Goal: Task Accomplishment & Management: Use online tool/utility

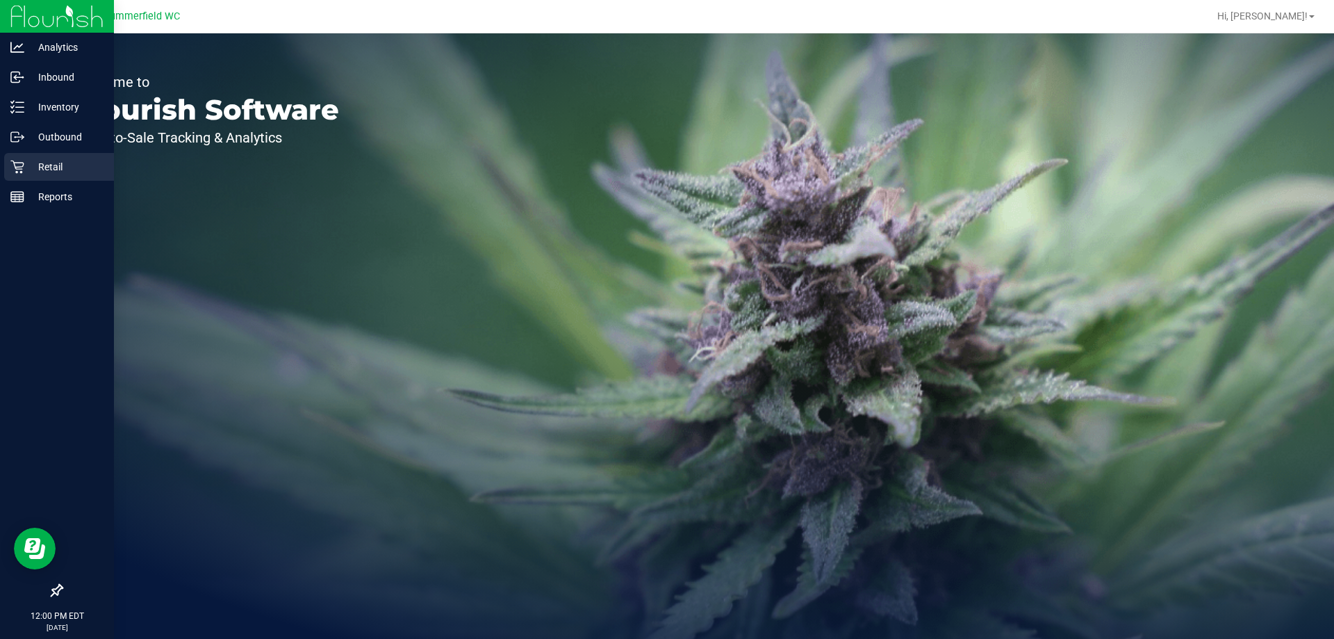
click at [29, 165] on p "Retail" at bounding box center [65, 166] width 83 height 17
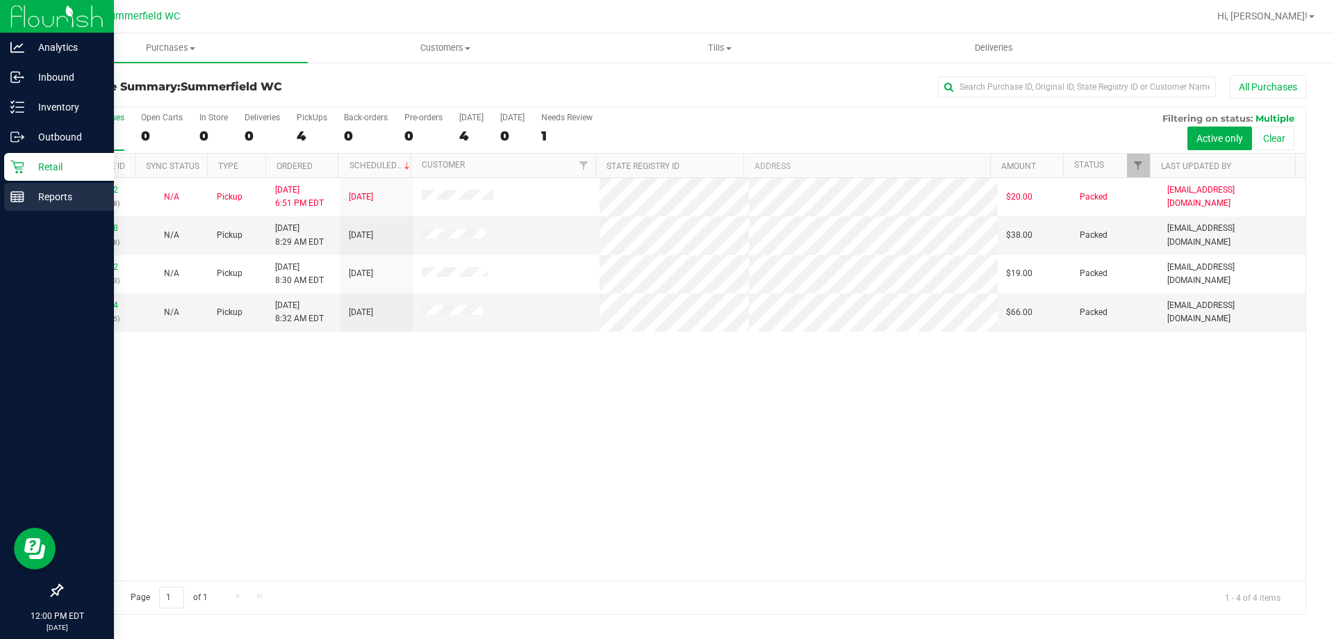
drag, startPoint x: 52, startPoint y: 194, endPoint x: 172, endPoint y: 182, distance: 120.1
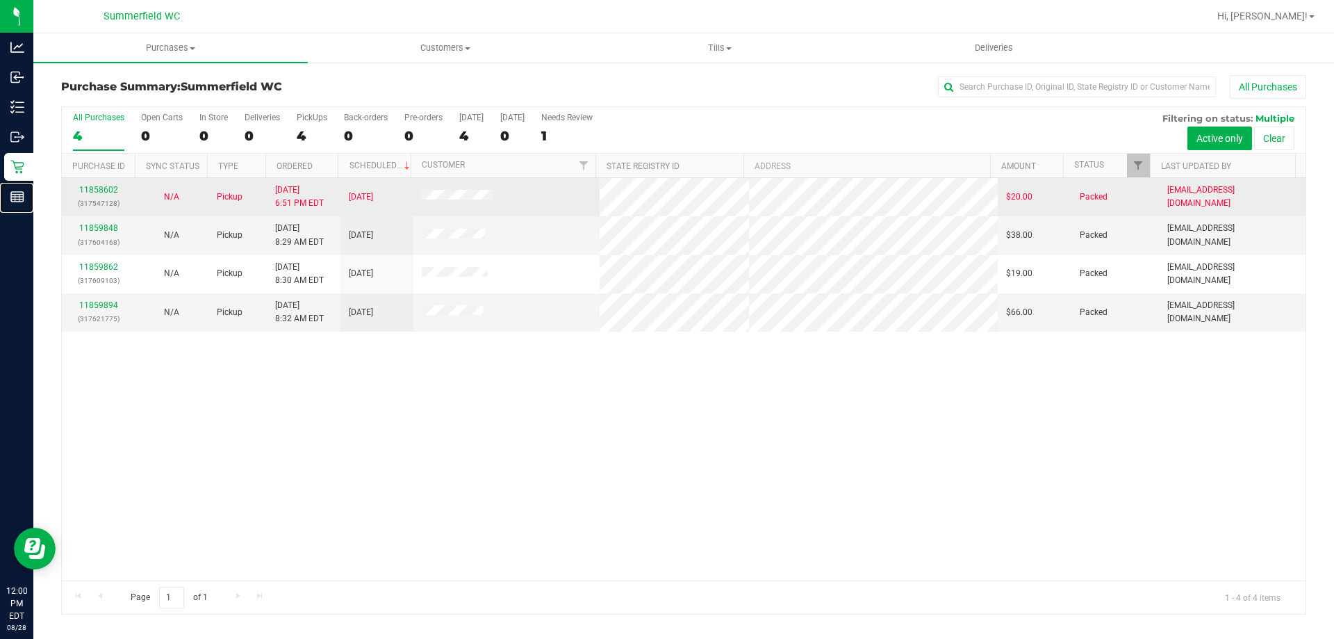
click at [0, 0] on p "Reports" at bounding box center [0, 0] width 0 height 0
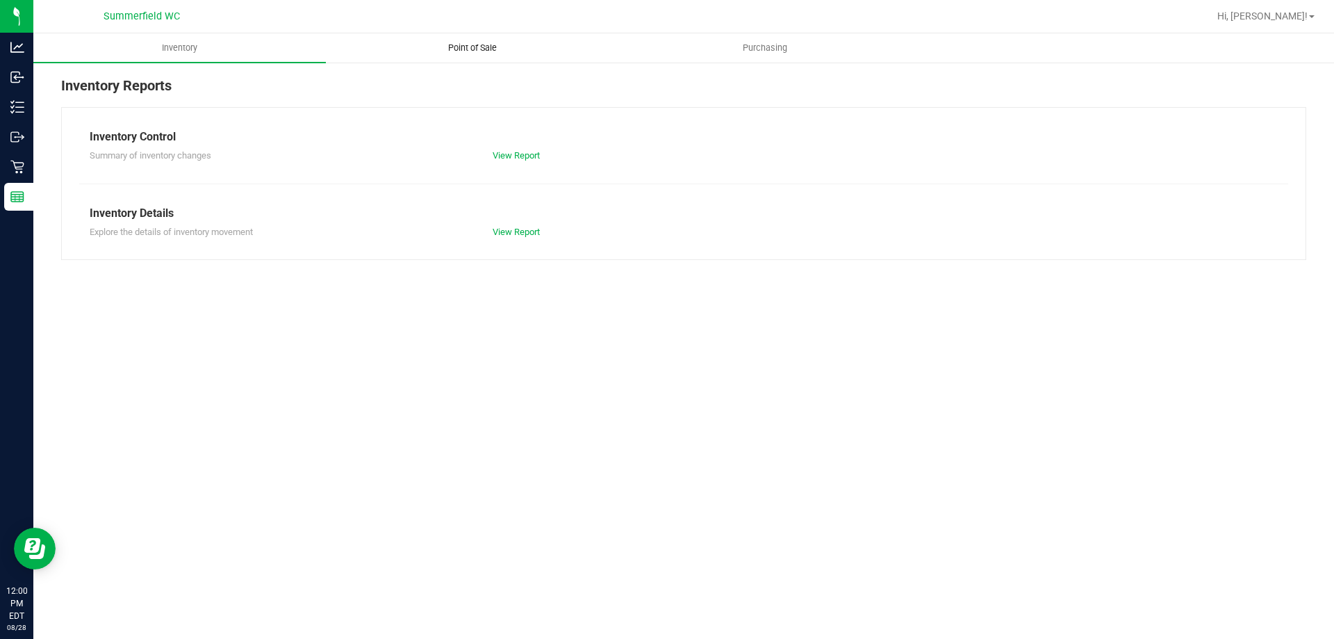
click at [470, 53] on span "Point of Sale" at bounding box center [473, 48] width 86 height 13
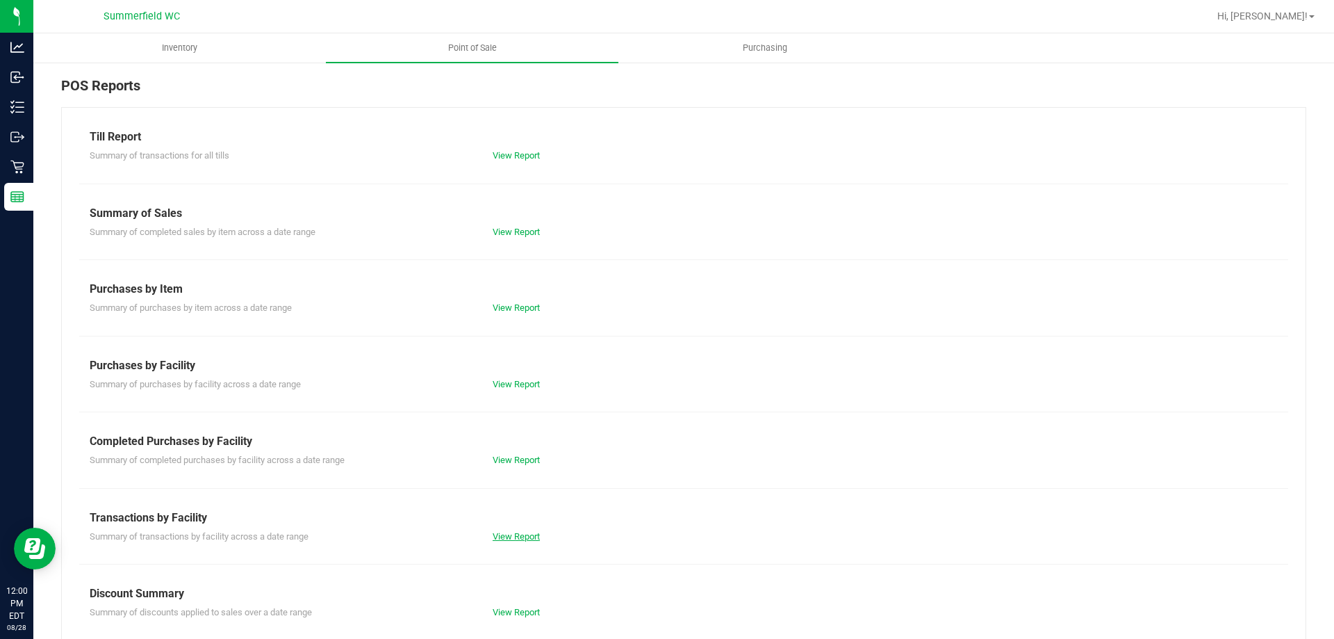
click at [509, 538] on link "View Report" at bounding box center [516, 536] width 47 height 10
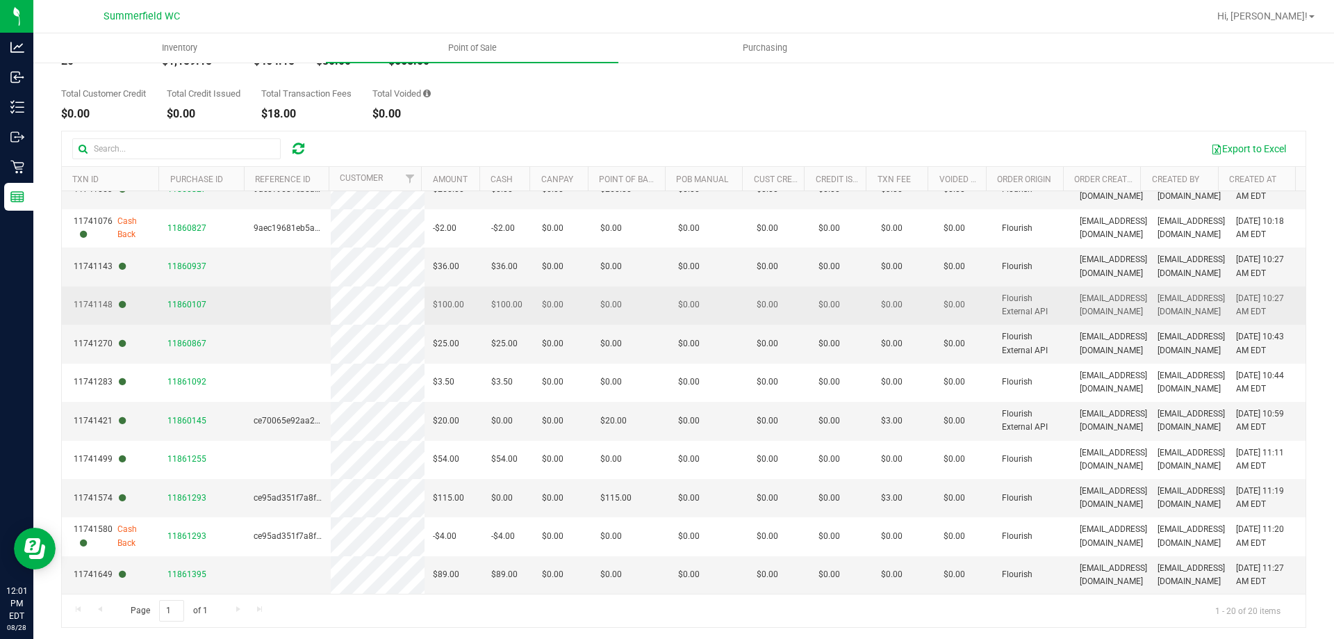
scroll to position [104, 0]
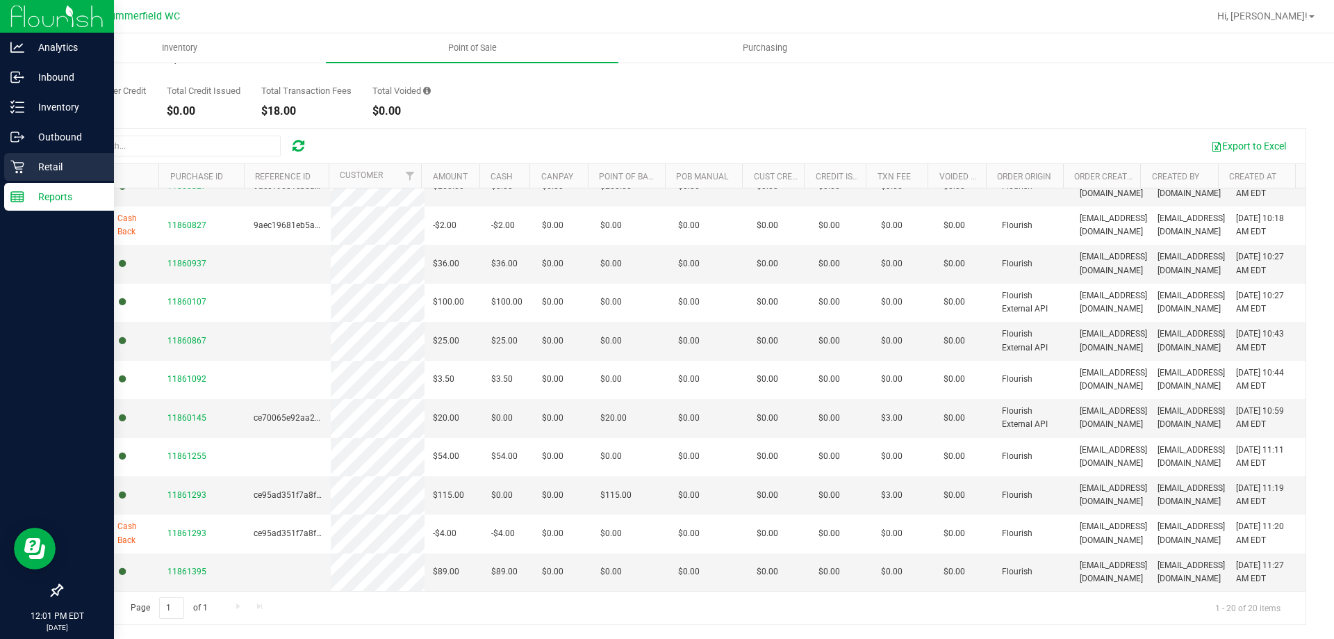
click at [42, 165] on p "Retail" at bounding box center [65, 166] width 83 height 17
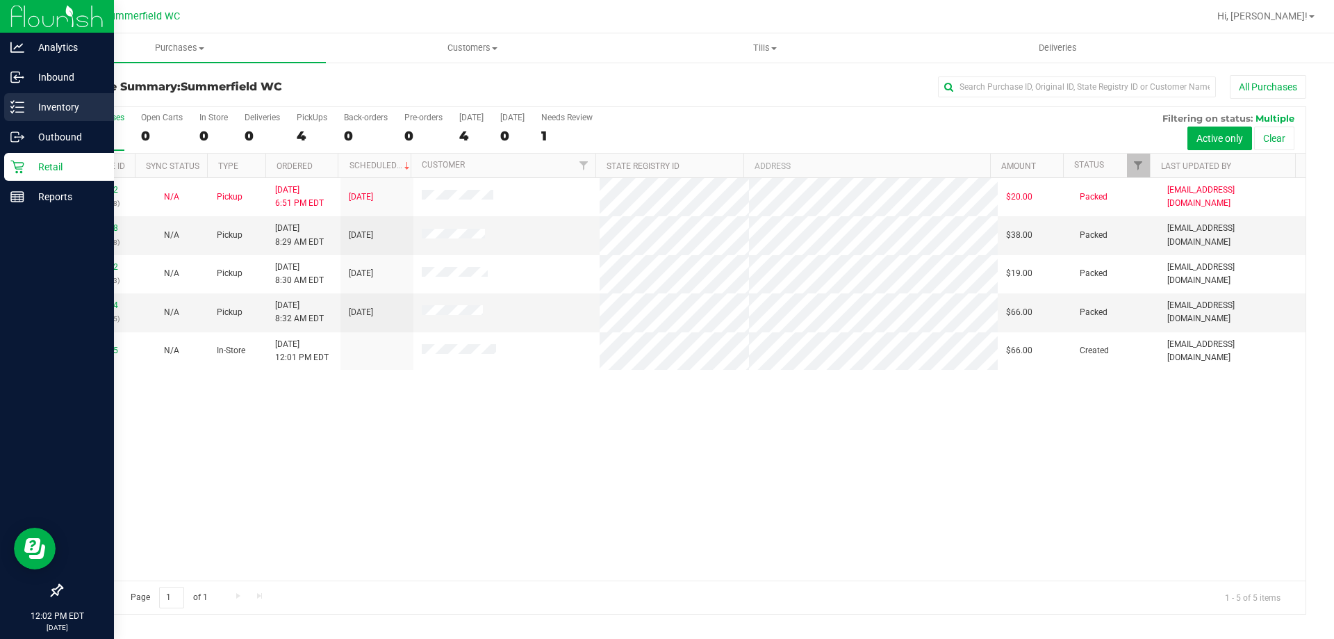
click at [19, 112] on line at bounding box center [20, 112] width 8 height 0
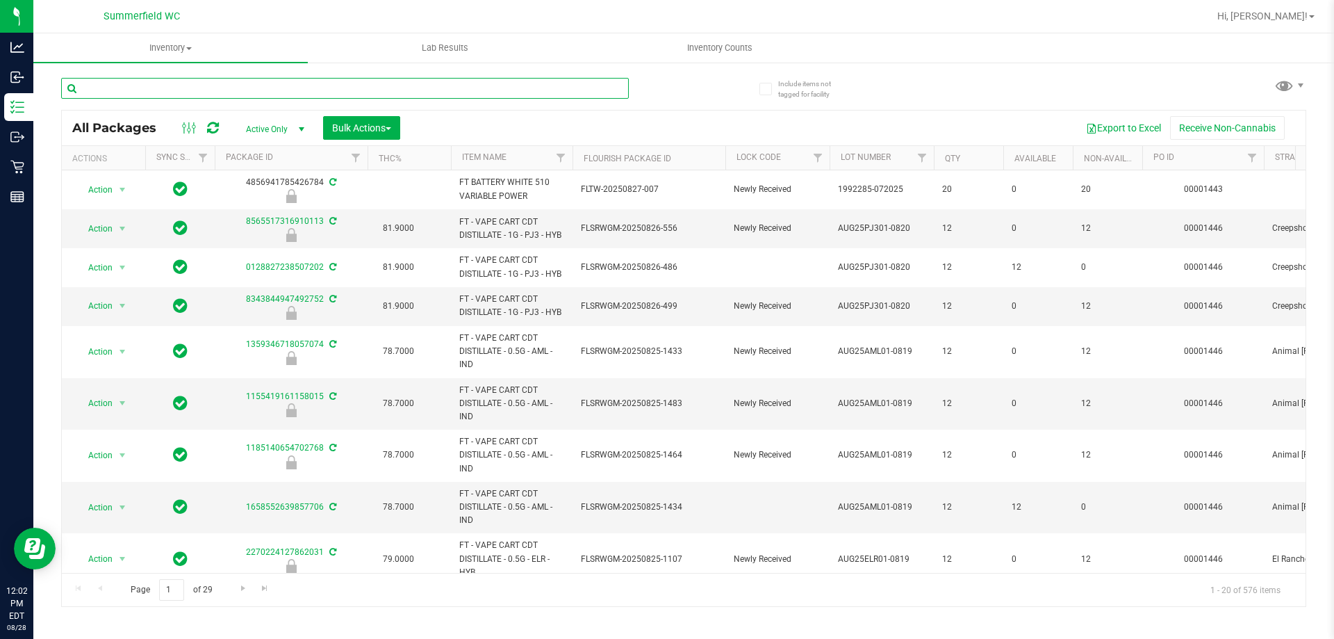
click at [251, 88] on input "text" at bounding box center [345, 88] width 568 height 21
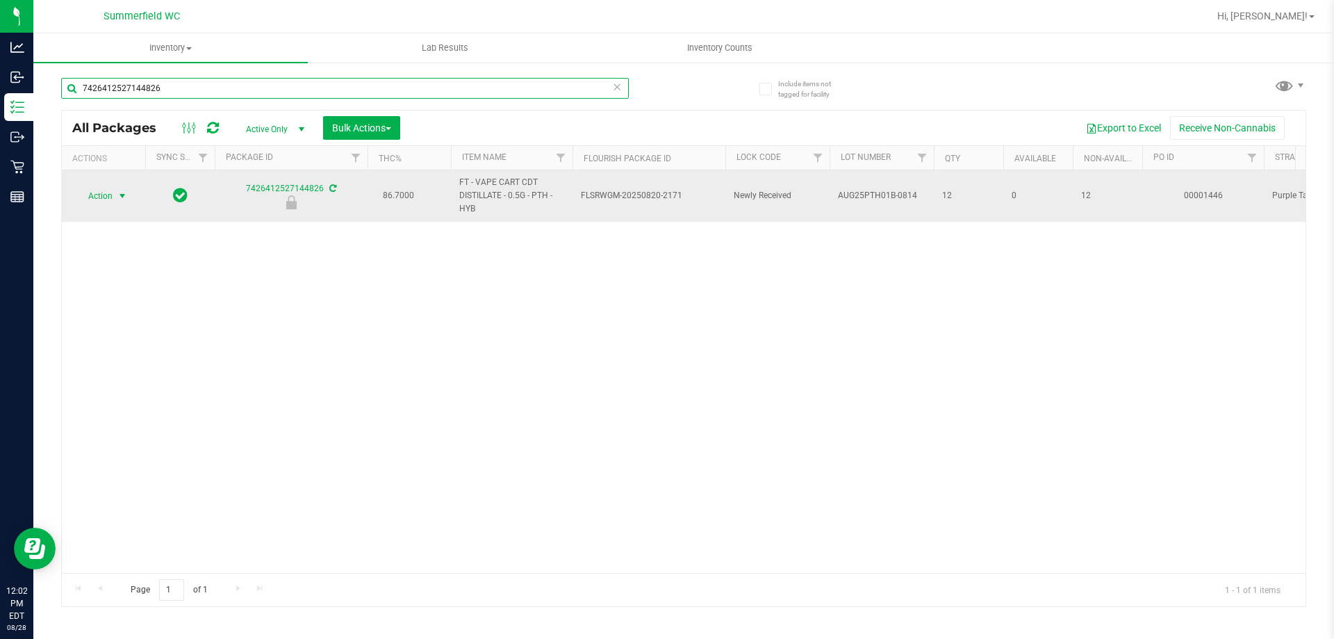
type input "7426412527144826"
click at [118, 199] on span "select" at bounding box center [122, 195] width 11 height 11
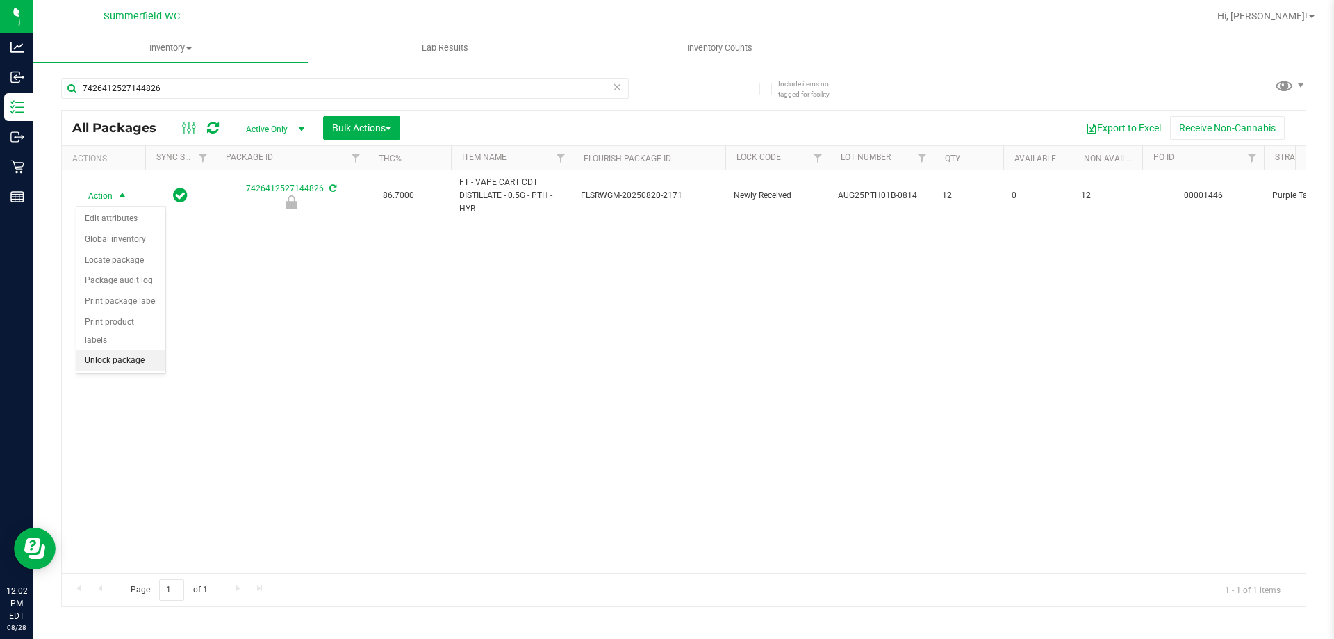
click at [133, 350] on li "Unlock package" at bounding box center [120, 360] width 89 height 21
